Goal: Information Seeking & Learning: Learn about a topic

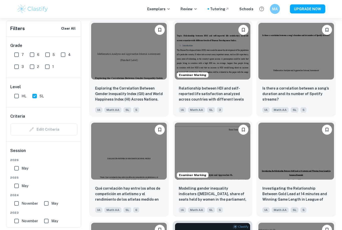
scroll to position [1082, 0]
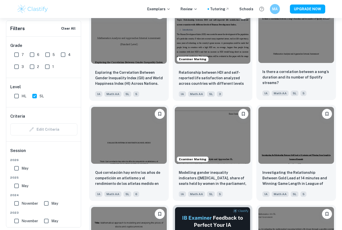
click at [318, 63] on img at bounding box center [296, 34] width 76 height 57
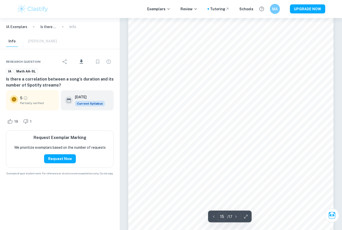
scroll to position [4252, 0]
type input "13"
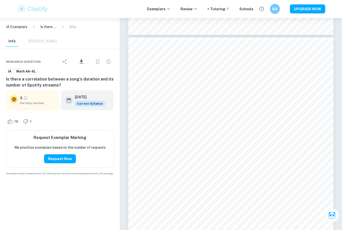
scroll to position [3591, 0]
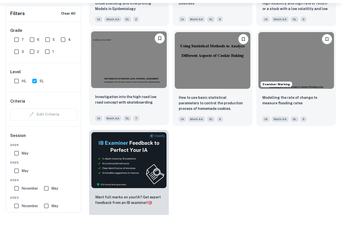
scroll to position [3851, 0]
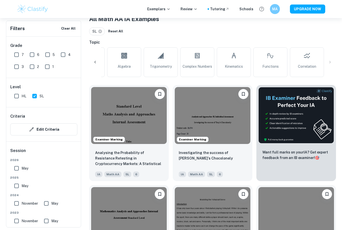
scroll to position [0, 396]
click at [315, 60] on link "Correlation" at bounding box center [307, 62] width 34 height 30
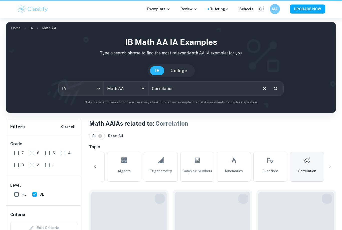
click at [314, 65] on div "IB College" at bounding box center [171, 70] width 322 height 13
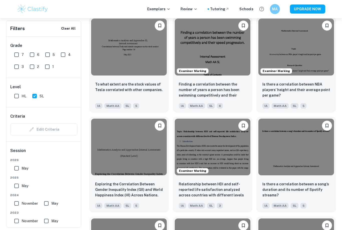
scroll to position [974, 0]
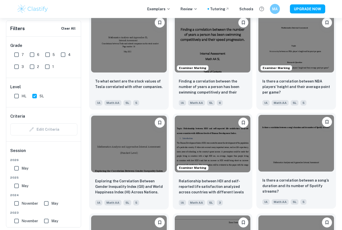
click at [329, 124] on icon "Bookmark" at bounding box center [326, 121] width 5 height 5
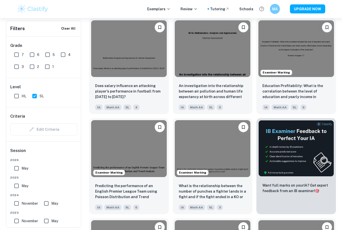
scroll to position [1667, 0]
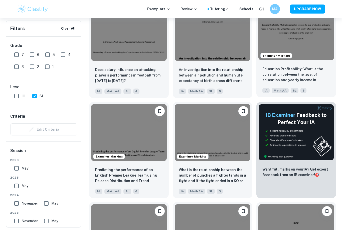
click at [290, 60] on img at bounding box center [296, 32] width 76 height 57
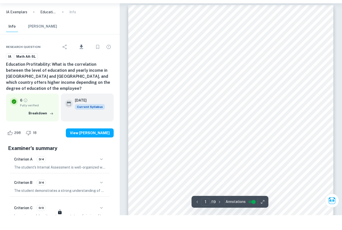
scroll to position [19, 0]
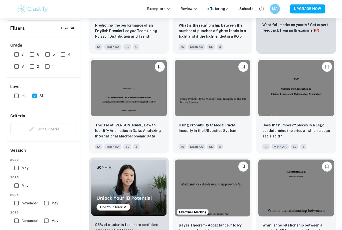
scroll to position [1844, 0]
